Goal: Information Seeking & Learning: Learn about a topic

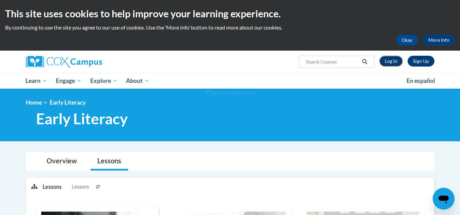
click at [396, 60] on link "Log In" at bounding box center [390, 61] width 23 height 11
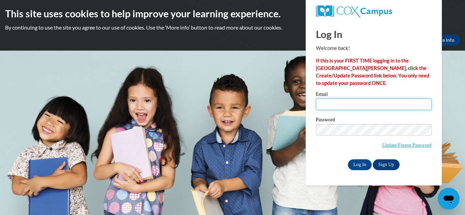
click at [339, 101] on input "Email" at bounding box center [374, 105] width 116 height 12
type input "elvingtons@dillon.k12.sc.us"
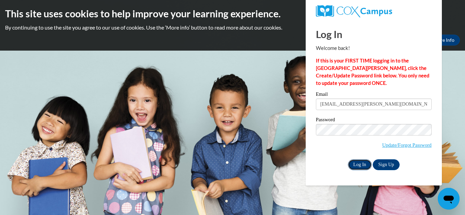
click at [350, 162] on input "Log In" at bounding box center [360, 165] width 24 height 11
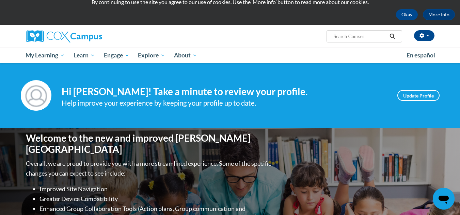
scroll to position [25, 0]
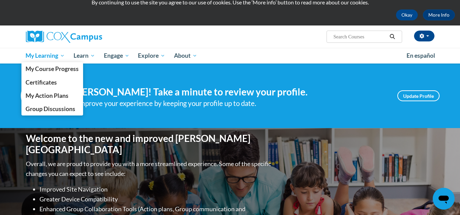
click at [41, 53] on span "My Learning" at bounding box center [45, 56] width 39 height 8
click at [71, 68] on span "My Course Progress" at bounding box center [52, 68] width 53 height 7
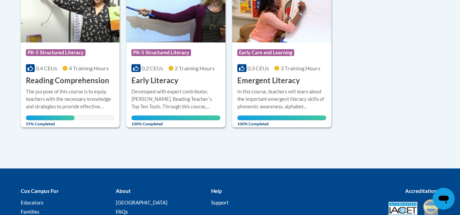
scroll to position [186, 0]
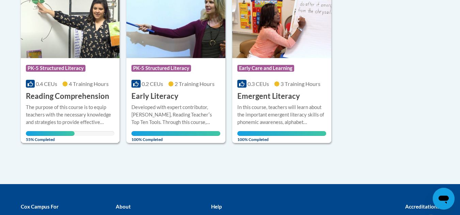
click at [68, 97] on h3 "Reading Comprehension" at bounding box center [67, 96] width 83 height 11
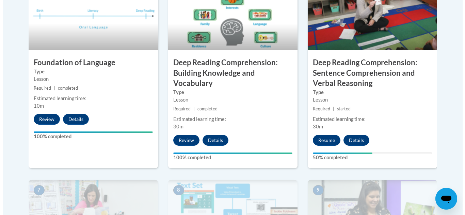
scroll to position [427, 0]
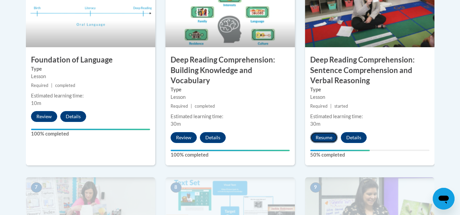
click at [322, 136] on button "Resume" at bounding box center [324, 137] width 28 height 11
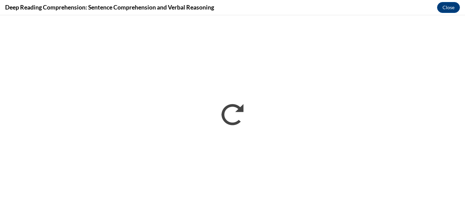
scroll to position [0, 0]
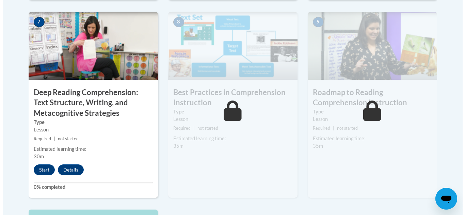
scroll to position [604, 0]
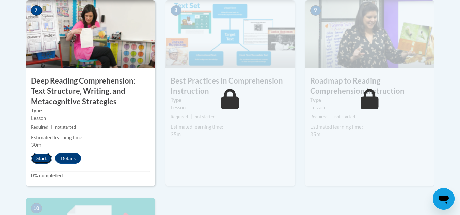
click at [43, 160] on button "Start" at bounding box center [41, 158] width 21 height 11
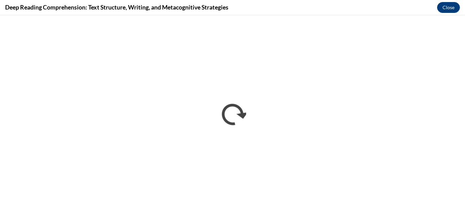
scroll to position [0, 0]
